Goal: Obtain resource: Download file/media

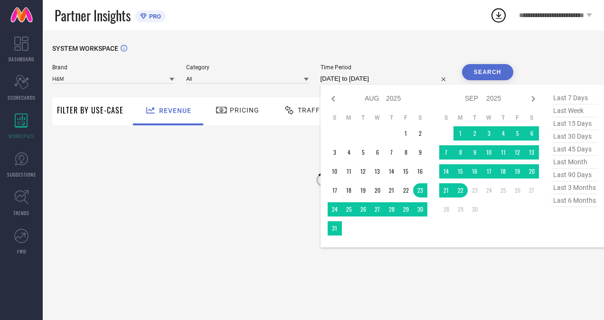
select select "7"
select select "2025"
select select "8"
select select "2025"
click at [344, 81] on input "[DATE] to [DATE]" at bounding box center [386, 78] width 130 height 11
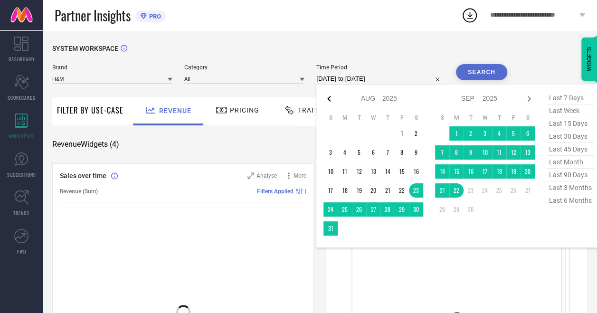
click at [332, 99] on icon at bounding box center [328, 98] width 11 height 11
select select "5"
select select "2025"
select select "6"
select select "2025"
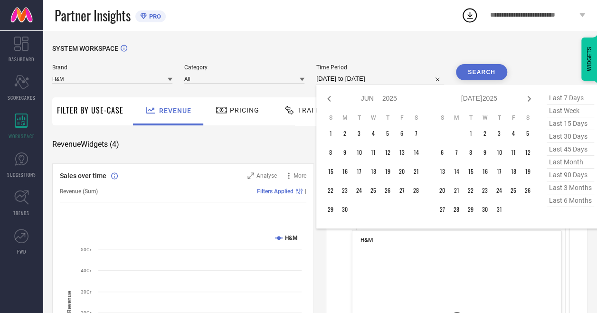
click at [332, 99] on icon at bounding box center [328, 98] width 11 height 11
select select "4"
select select "2025"
select select "5"
select select "2025"
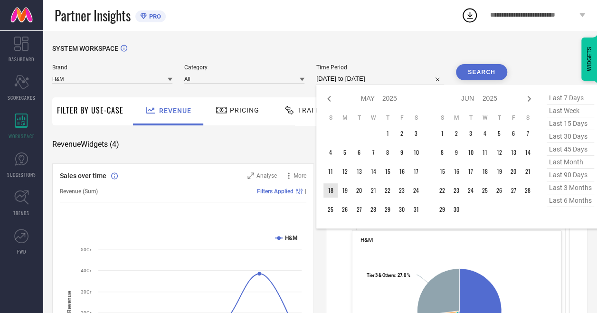
type input "After [DATE]"
click at [330, 195] on td "18" at bounding box center [330, 190] width 14 height 14
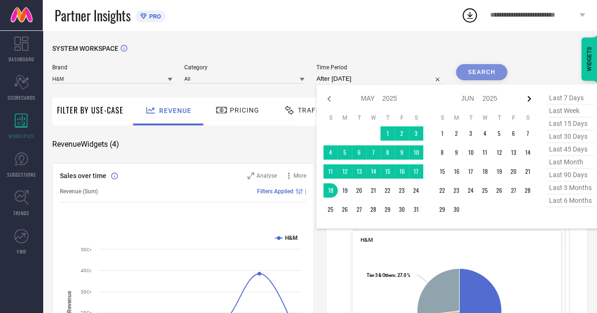
click at [530, 97] on icon at bounding box center [529, 99] width 3 height 6
select select "5"
select select "2025"
select select "6"
select select "2025"
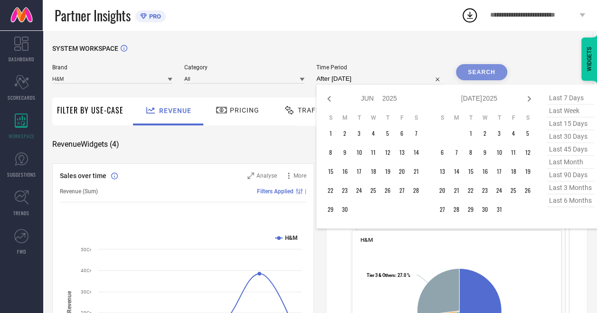
click at [530, 97] on icon at bounding box center [529, 99] width 3 height 6
select select "6"
select select "2025"
select select "7"
select select "2025"
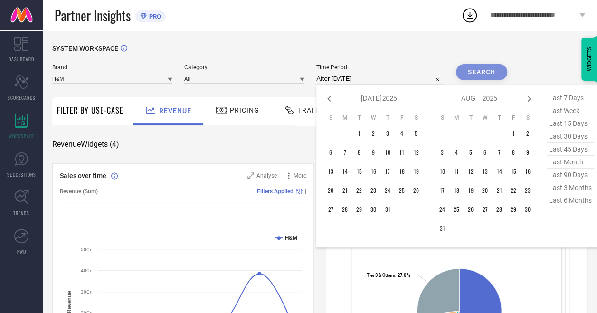
click at [530, 97] on icon at bounding box center [529, 99] width 3 height 6
select select "7"
select select "2025"
select select "8"
select select "2025"
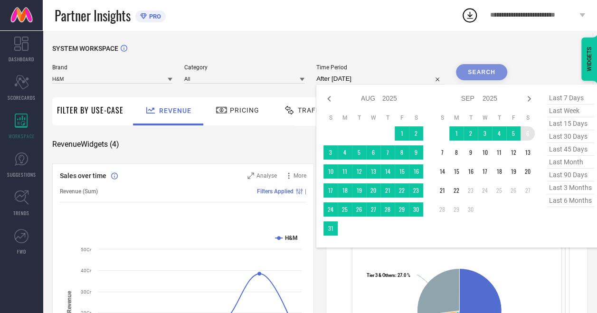
type input "[DATE] to [DATE]"
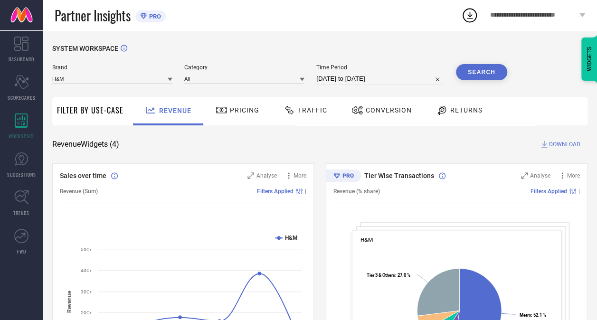
click at [492, 76] on button "Search" at bounding box center [481, 72] width 51 height 16
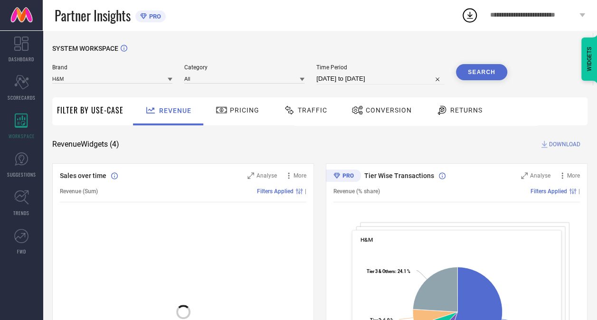
scroll to position [42, 0]
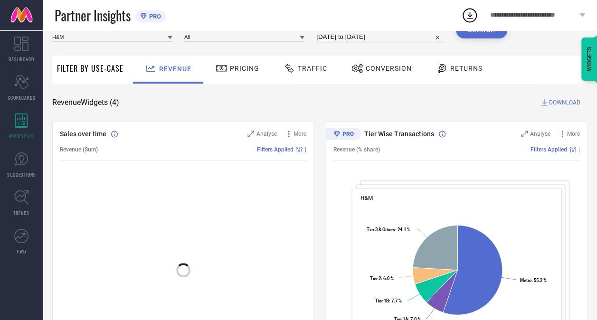
click at [571, 100] on span "DOWNLOAD" at bounding box center [564, 102] width 31 height 9
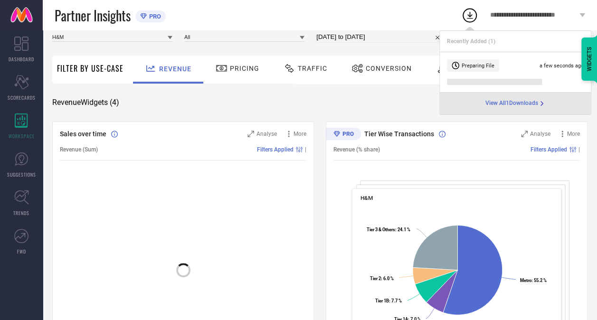
click at [533, 104] on span "View All 1 Downloads" at bounding box center [511, 104] width 53 height 8
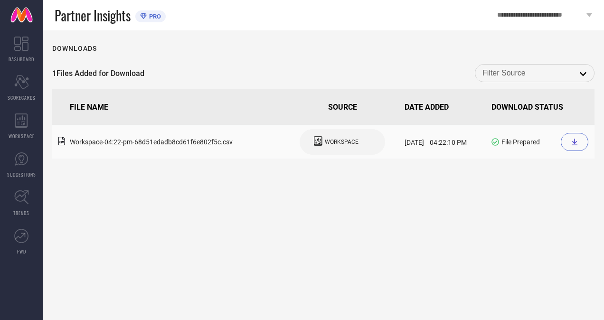
click at [577, 134] on div at bounding box center [575, 142] width 28 height 18
click at [27, 126] on icon at bounding box center [21, 121] width 13 height 14
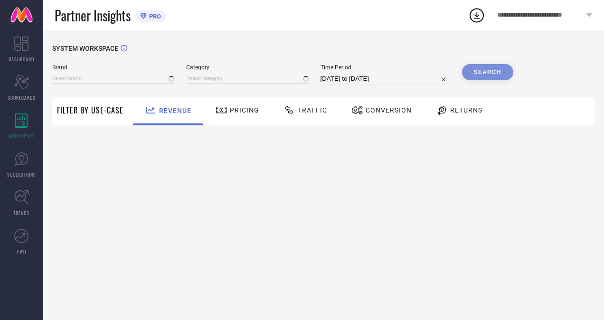
type input "H&M"
type input "All"
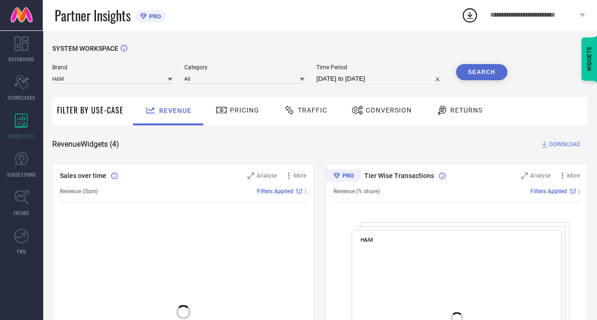
click at [344, 78] on input "[DATE] to [DATE]" at bounding box center [380, 78] width 128 height 11
select select "7"
select select "2025"
select select "8"
select select "2025"
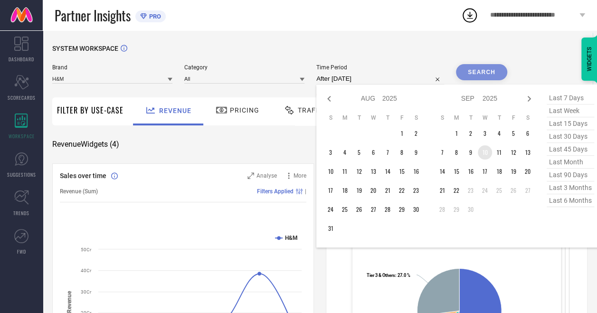
click at [487, 154] on td "10" at bounding box center [485, 152] width 14 height 14
type input "10-09-2025 to 10-09-2025"
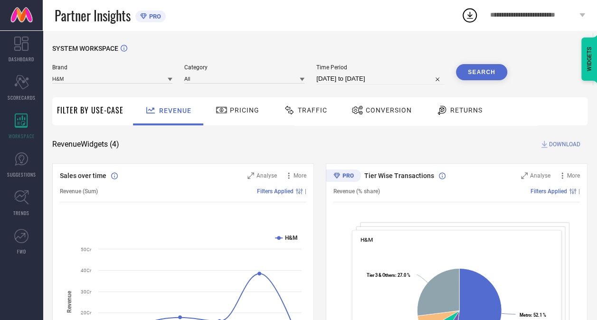
click at [477, 69] on button "Search" at bounding box center [481, 72] width 51 height 16
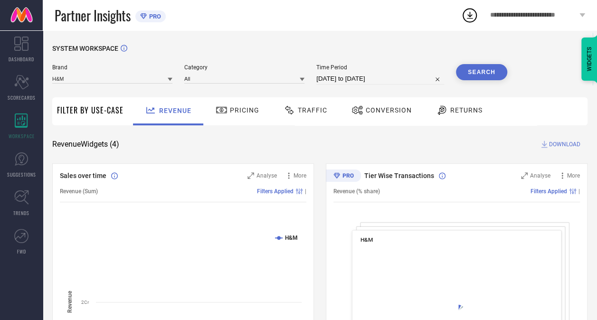
scroll to position [87, 0]
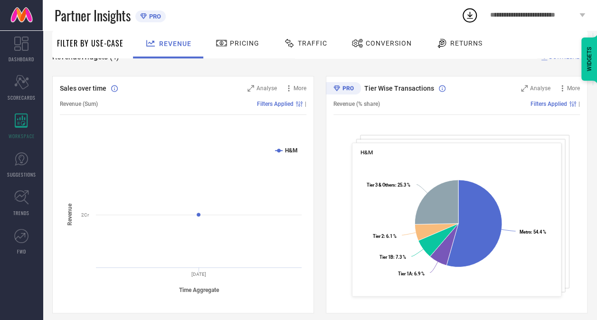
click at [306, 39] on div "Traffic" at bounding box center [305, 43] width 48 height 16
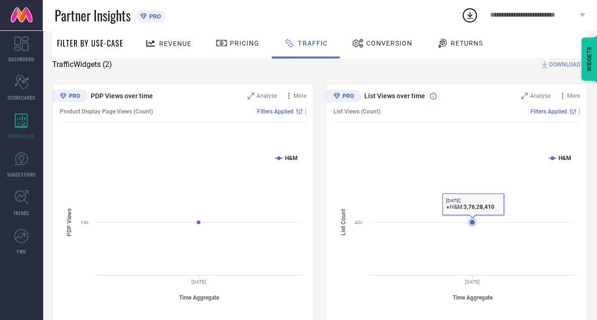
scroll to position [0, 0]
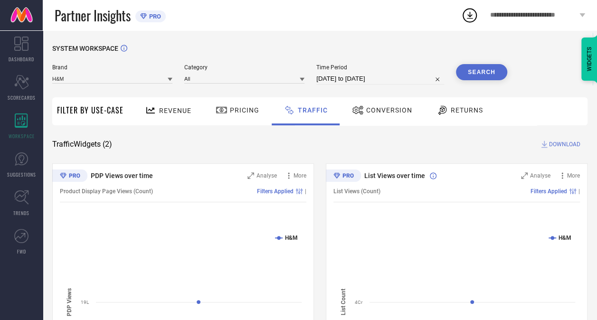
select select "8"
select select "2025"
select select "9"
select select "2025"
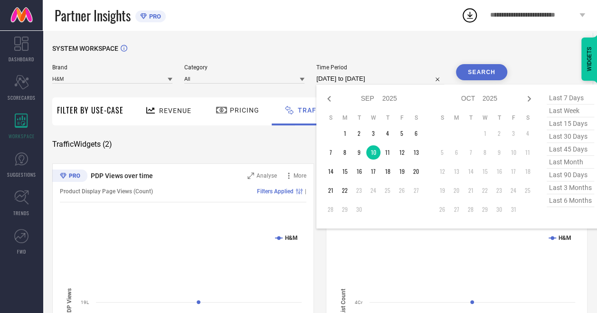
click at [386, 81] on input "10-09-2025 to 10-09-2025" at bounding box center [380, 78] width 128 height 11
click at [387, 155] on td "11" at bounding box center [387, 152] width 14 height 14
type input "11-09-2025 to 11-09-2025"
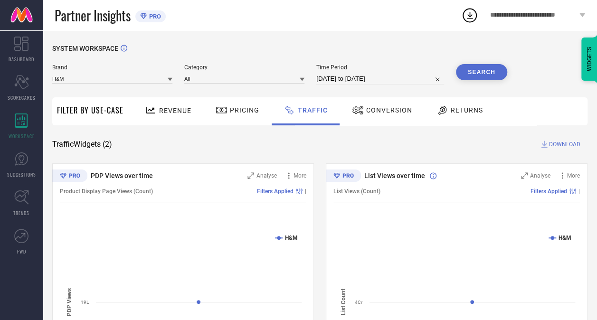
click at [459, 77] on button "Search" at bounding box center [481, 72] width 51 height 16
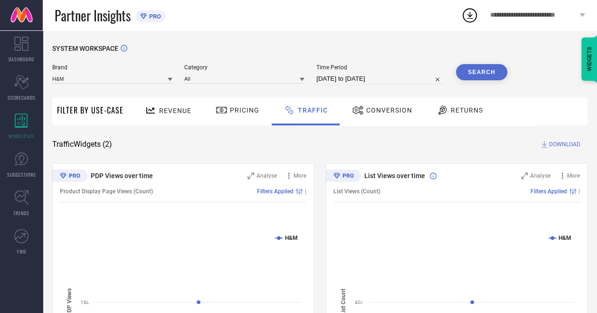
select select "8"
select select "2025"
select select "9"
select select "2025"
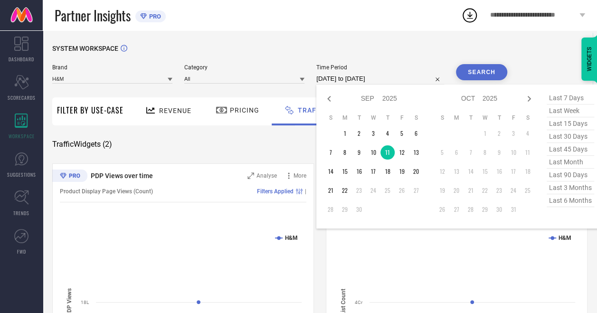
click at [366, 75] on input "11-09-2025 to 11-09-2025" at bounding box center [380, 78] width 128 height 11
click at [401, 155] on td "12" at bounding box center [402, 152] width 14 height 14
type input "12-09-2025 to 12-09-2025"
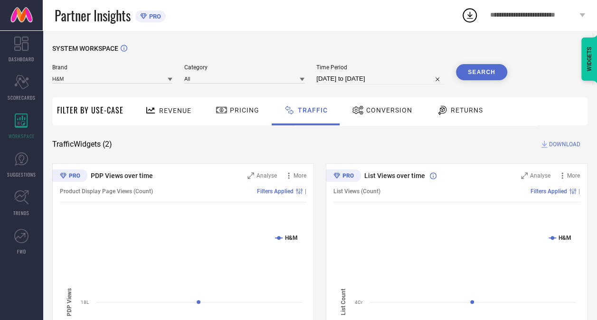
click at [483, 67] on button "Search" at bounding box center [481, 72] width 51 height 16
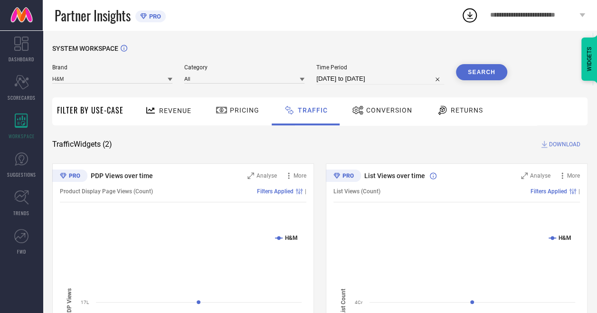
select select "8"
select select "2025"
select select "9"
select select "2025"
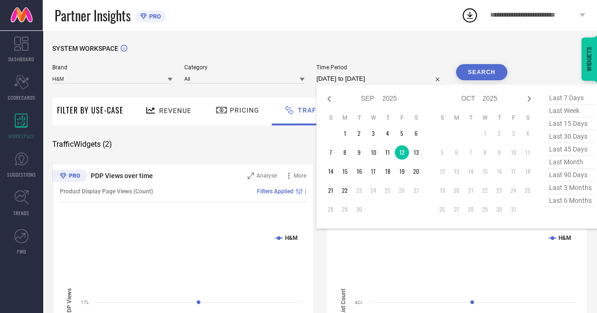
click at [382, 78] on input "12-09-2025 to 12-09-2025" at bounding box center [380, 78] width 128 height 11
click at [419, 154] on td "13" at bounding box center [416, 152] width 14 height 14
type input "13-09-2025 to 13-09-2025"
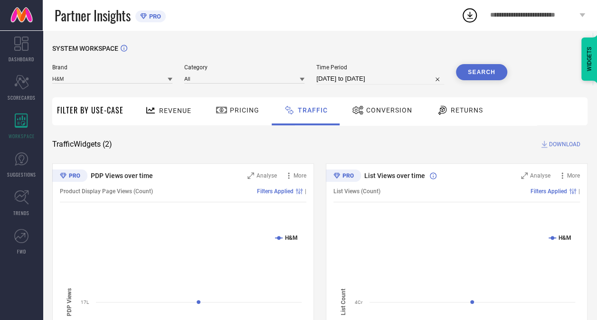
click at [486, 72] on button "Search" at bounding box center [481, 72] width 51 height 16
